Goal: Information Seeking & Learning: Learn about a topic

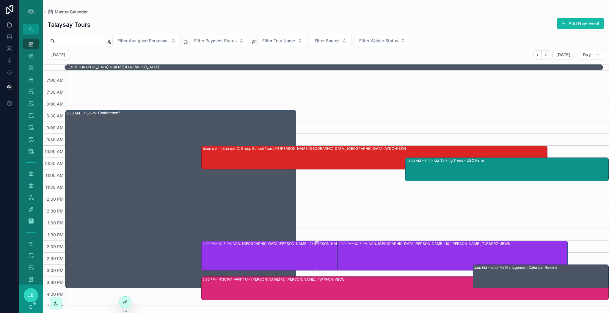
scroll to position [22, 0]
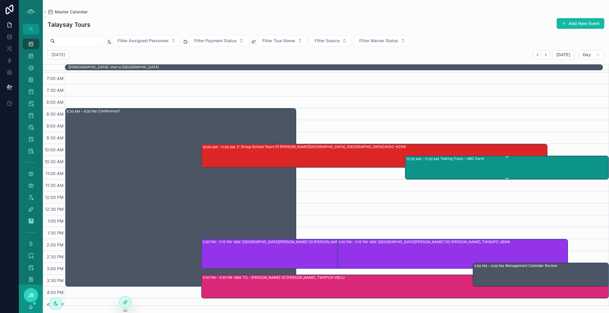
click at [456, 162] on div "Talking Trees - UBC Farm" at bounding box center [525, 167] width 168 height 23
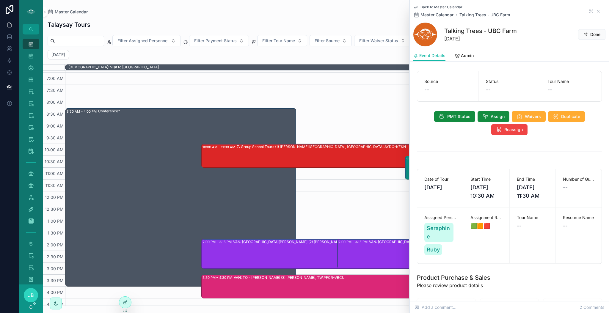
scroll to position [40, 0]
